Goal: Information Seeking & Learning: Learn about a topic

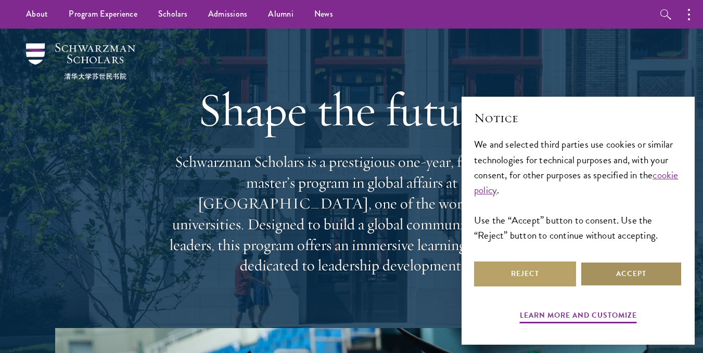
click at [672, 282] on button "Accept" at bounding box center [631, 274] width 102 height 25
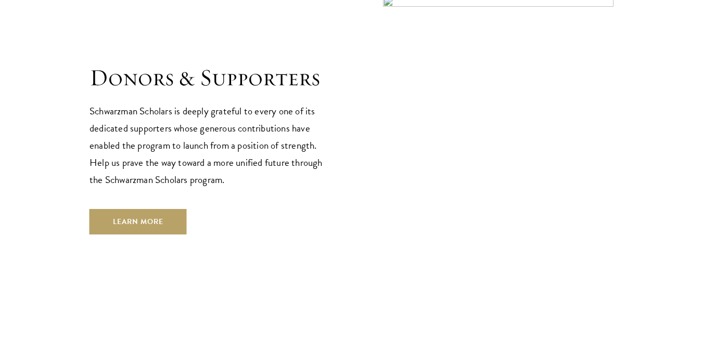
scroll to position [3099, 0]
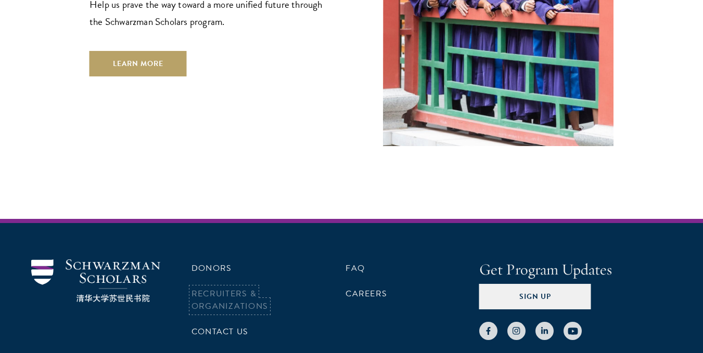
click at [243, 285] on li "Recruiters & Organizations" at bounding box center [243, 300] width 102 height 30
click at [362, 288] on link "Careers" at bounding box center [367, 294] width 42 height 12
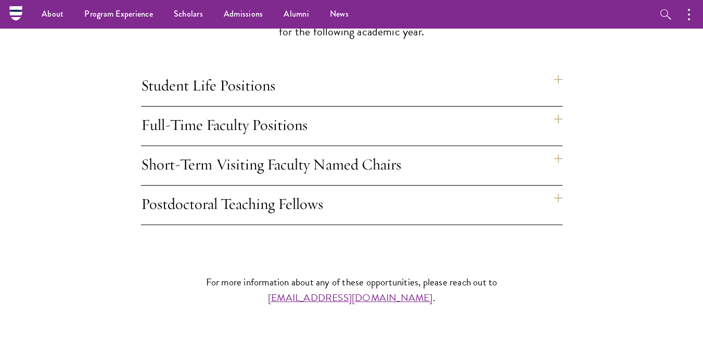
scroll to position [880, 0]
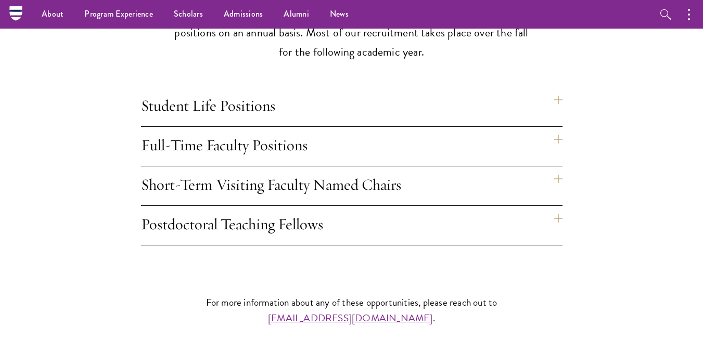
click at [558, 127] on h4 "Full-Time Faculty Positions" at bounding box center [352, 146] width 422 height 39
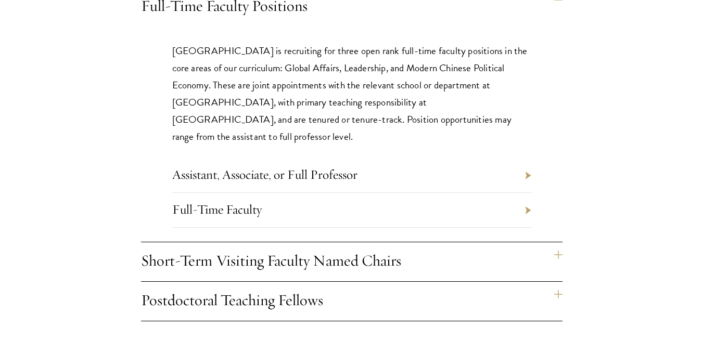
scroll to position [1038, 0]
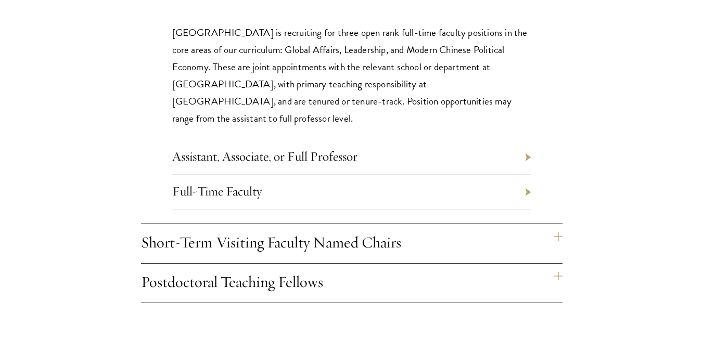
click at [527, 175] on li "Full-Time Faculty" at bounding box center [351, 192] width 359 height 35
click at [529, 175] on li "Full-Time Faculty" at bounding box center [351, 192] width 359 height 35
click at [231, 183] on link "Full-Time Faculty" at bounding box center [217, 191] width 90 height 16
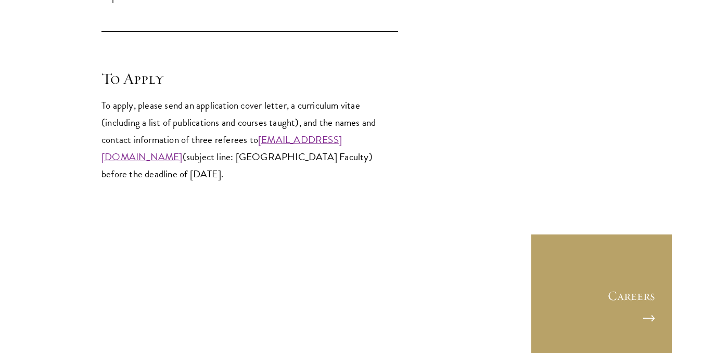
scroll to position [1494, 0]
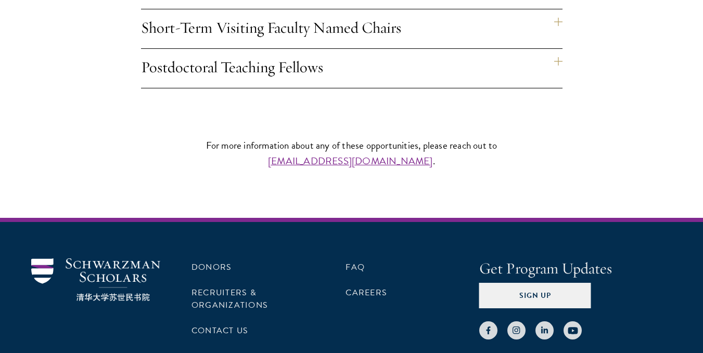
scroll to position [1038, 0]
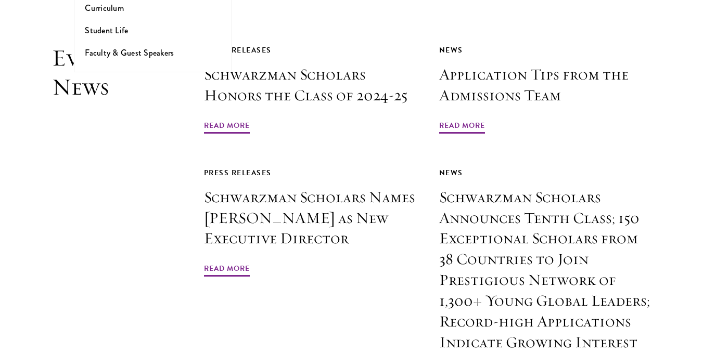
scroll to position [3099, 0]
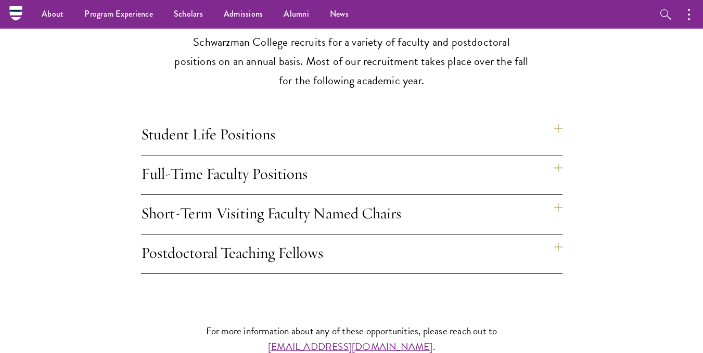
scroll to position [849, 0]
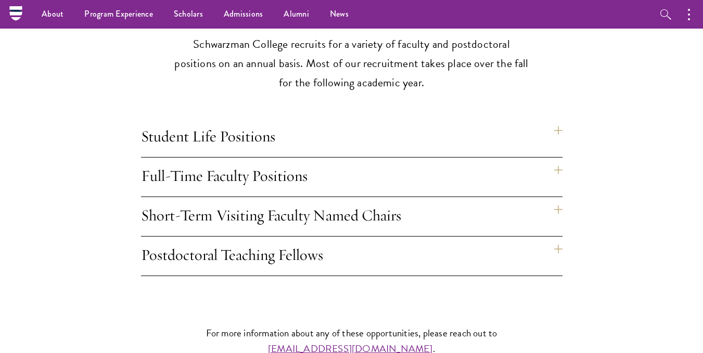
click at [556, 118] on h4 "Student Life Positions" at bounding box center [352, 137] width 422 height 39
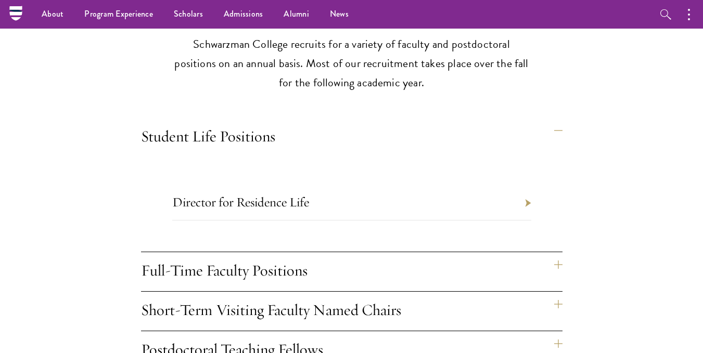
click at [556, 118] on h4 "Student Life Positions" at bounding box center [352, 137] width 422 height 39
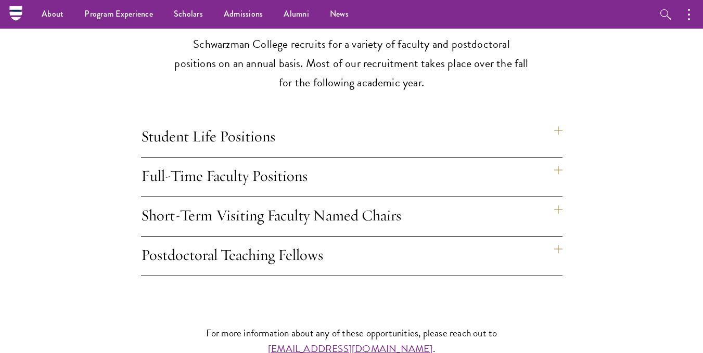
click at [557, 118] on h4 "Student Life Positions" at bounding box center [352, 137] width 422 height 39
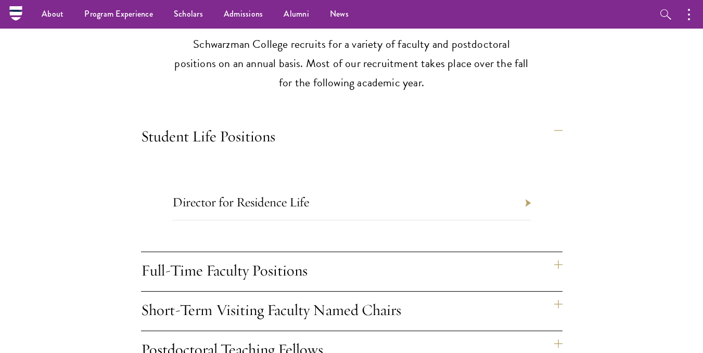
click at [557, 252] on h4 "Full-Time Faculty Positions" at bounding box center [352, 271] width 422 height 39
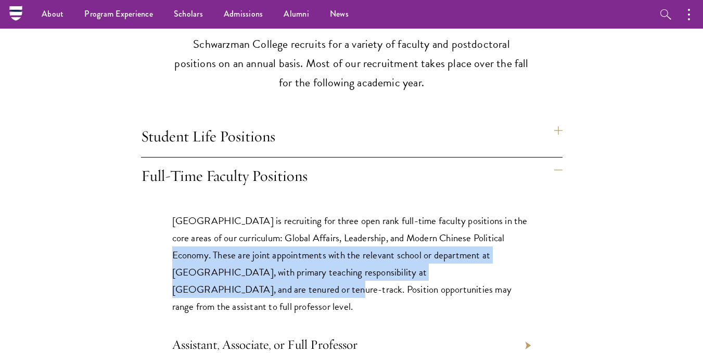
drag, startPoint x: 694, startPoint y: 220, endPoint x: 692, endPoint y: 249, distance: 29.2
click at [692, 249] on section "Opportunities at Schwarzman College Beijing, China Schwarzman College recruits …" at bounding box center [351, 218] width 703 height 546
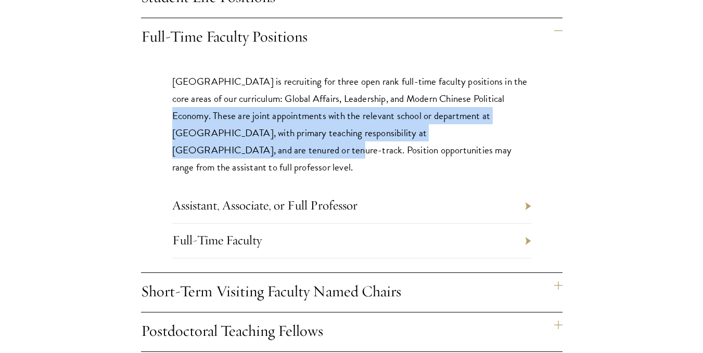
scroll to position [996, 0]
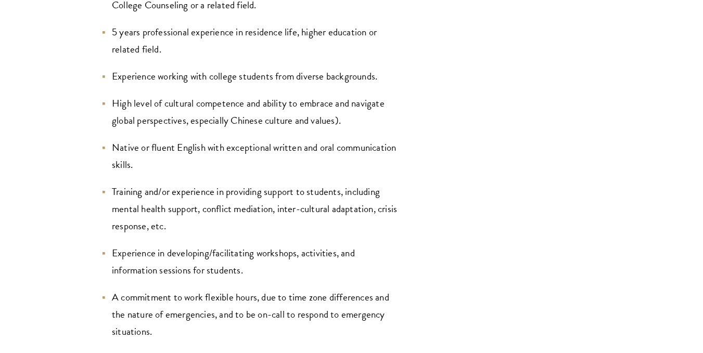
scroll to position [2430, 0]
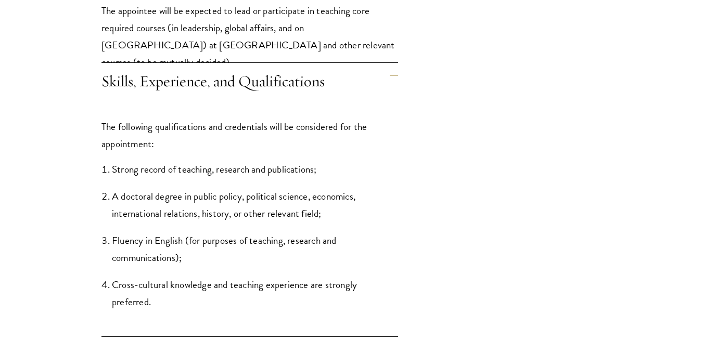
scroll to position [1203, 0]
